Goal: Task Accomplishment & Management: Complete application form

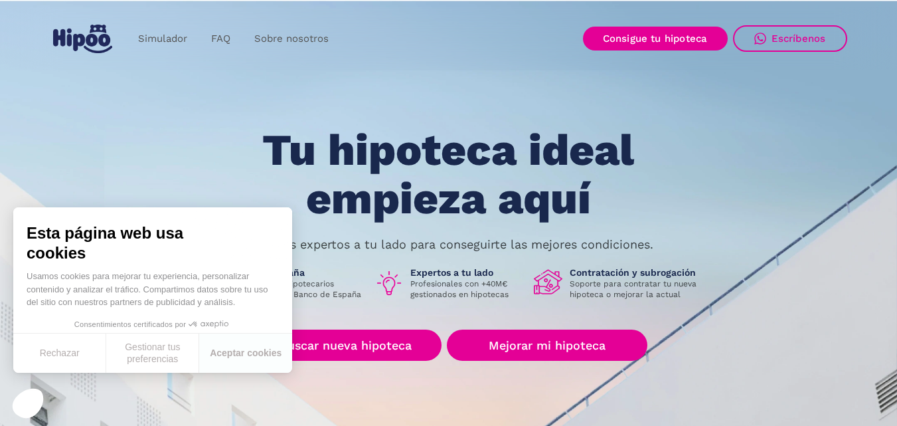
click at [272, 382] on div "Tu hipoteca ideal empieza aquí Nuestros expertos a tu lado para conseguirte las…" at bounding box center [448, 299] width 797 height 347
click at [60, 355] on button "Rechazar" at bounding box center [59, 352] width 93 height 39
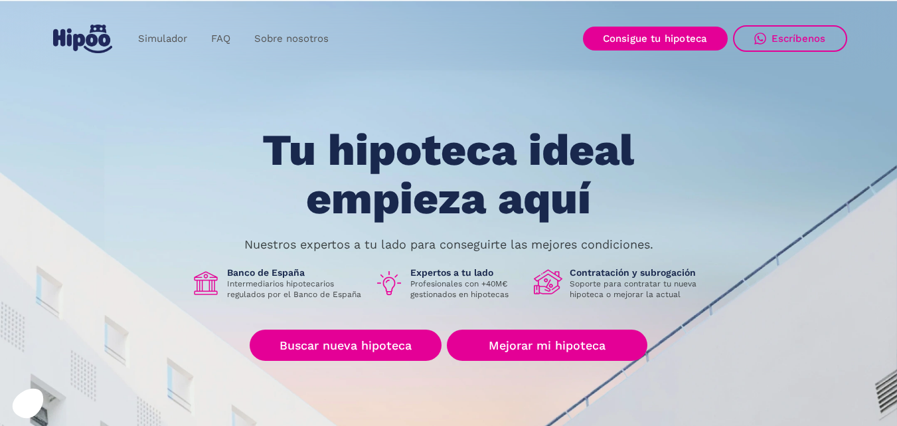
scroll to position [66, 0]
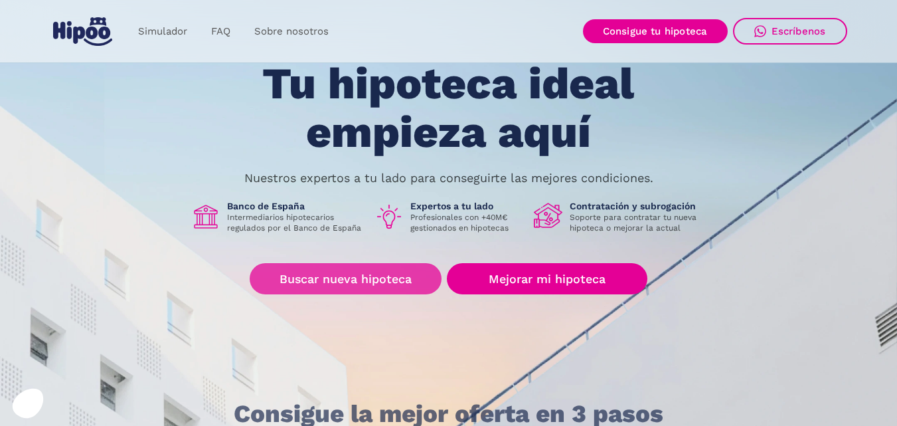
click at [334, 282] on link "Buscar nueva hipoteca" at bounding box center [346, 278] width 192 height 31
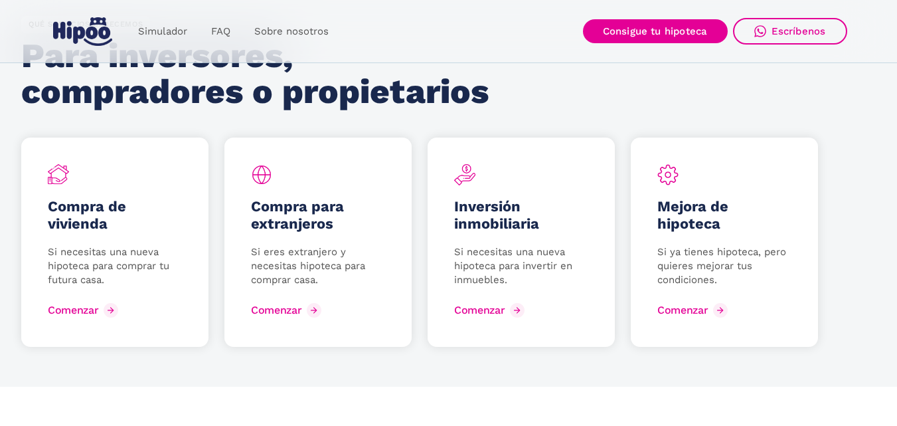
scroll to position [1793, 0]
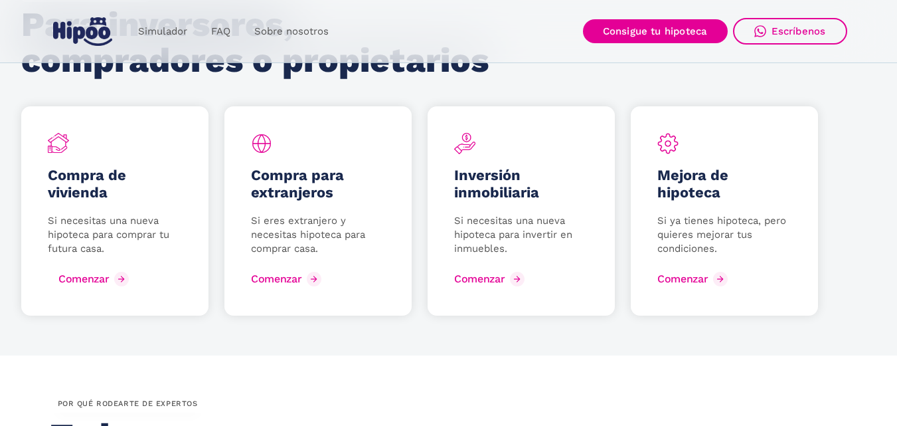
click at [72, 278] on div "Comenzar" at bounding box center [83, 278] width 50 height 13
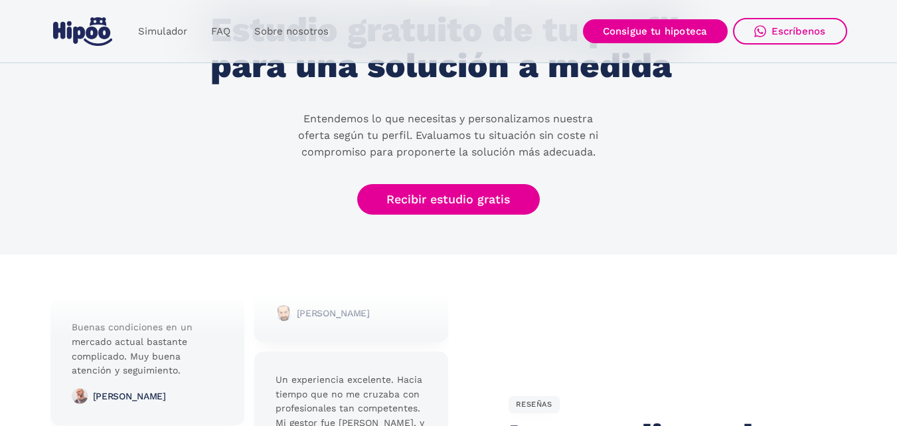
scroll to position [2988, 0]
